Goal: Task Accomplishment & Management: Manage account settings

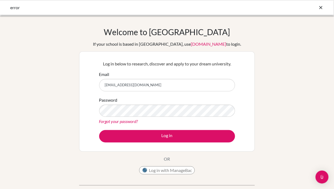
click at [161, 135] on button "Log in" at bounding box center [167, 136] width 136 height 12
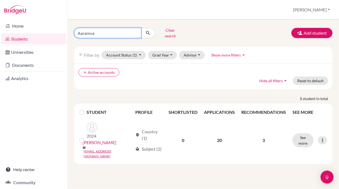
click at [136, 32] on input "Aaramva" at bounding box center [107, 33] width 67 height 10
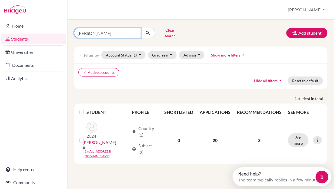
type input "Devaki"
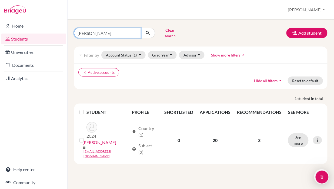
click button "submit" at bounding box center [148, 33] width 14 height 10
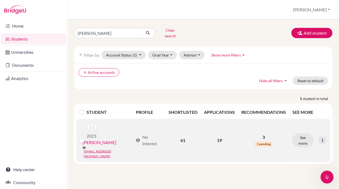
click at [96, 139] on link "[PERSON_NAME]" at bounding box center [100, 142] width 34 height 6
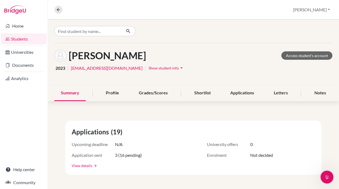
click at [79, 165] on link "View details" at bounding box center [82, 166] width 21 height 6
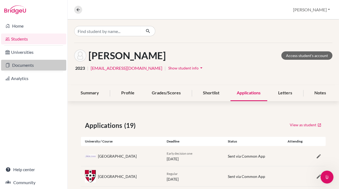
click at [31, 65] on link "Documents" at bounding box center [33, 65] width 65 height 11
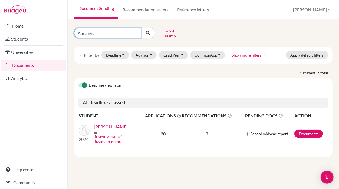
click at [116, 30] on input "Aaramva" at bounding box center [107, 33] width 67 height 10
type input "A"
type input "Devaki"
click button "submit" at bounding box center [148, 33] width 14 height 10
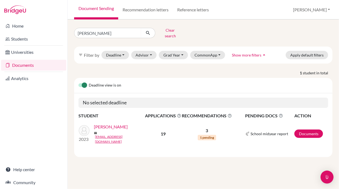
click at [114, 124] on link "[PERSON_NAME]" at bounding box center [111, 127] width 34 height 6
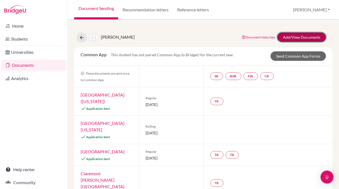
click at [293, 39] on link "Add/View Documents" at bounding box center [301, 36] width 49 height 9
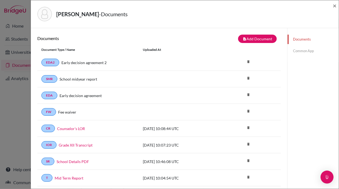
click at [300, 51] on link "Common App" at bounding box center [312, 50] width 51 height 9
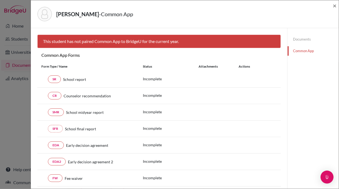
click at [297, 81] on div "Documents Common App" at bounding box center [312, 174] width 51 height 293
click at [293, 83] on div "Documents Common App" at bounding box center [312, 174] width 51 height 293
